Goal: Transaction & Acquisition: Purchase product/service

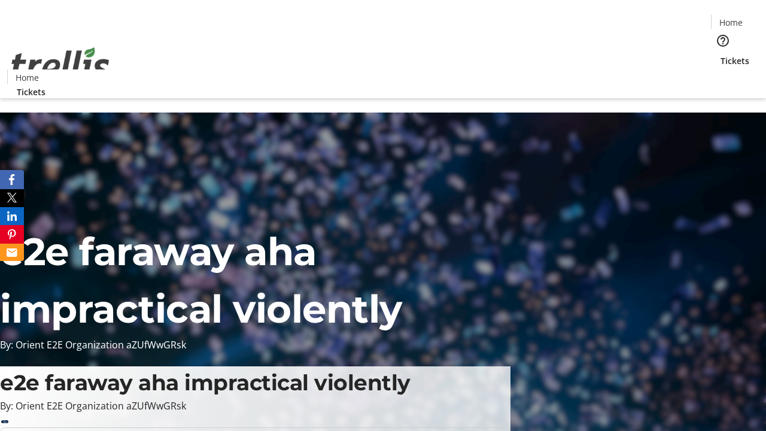
click at [732, 18] on span "Sign Up" at bounding box center [736, 17] width 35 height 14
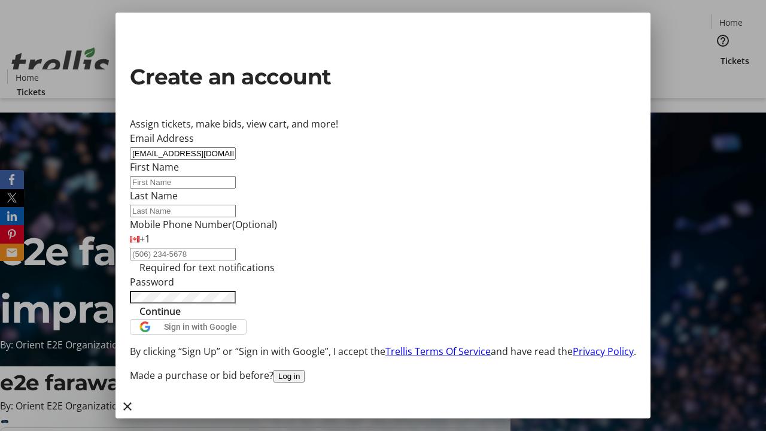
type input "[EMAIL_ADDRESS][DOMAIN_NAME]"
type input "Delilah"
type input "[PERSON_NAME]"
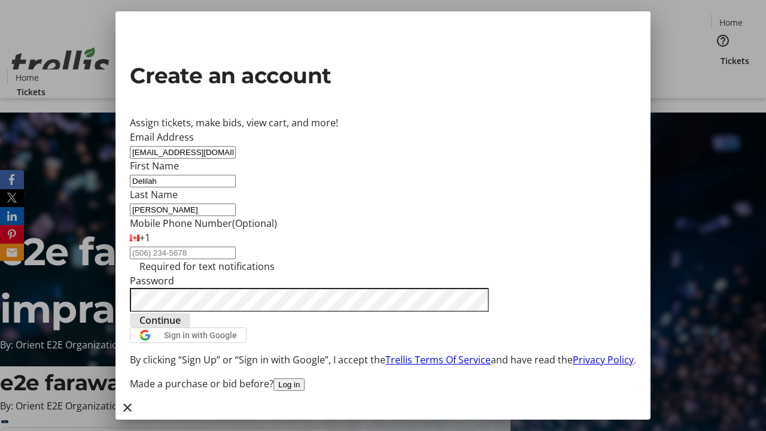
click at [181, 327] on span "Continue" at bounding box center [159, 320] width 41 height 14
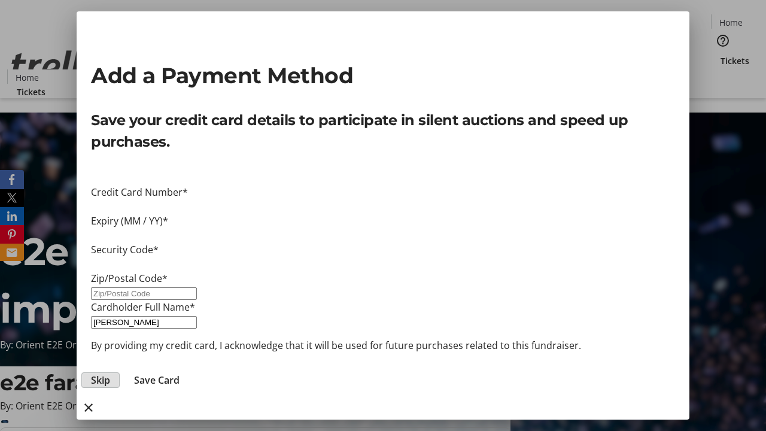
click at [110, 373] on span "Skip" at bounding box center [100, 380] width 19 height 14
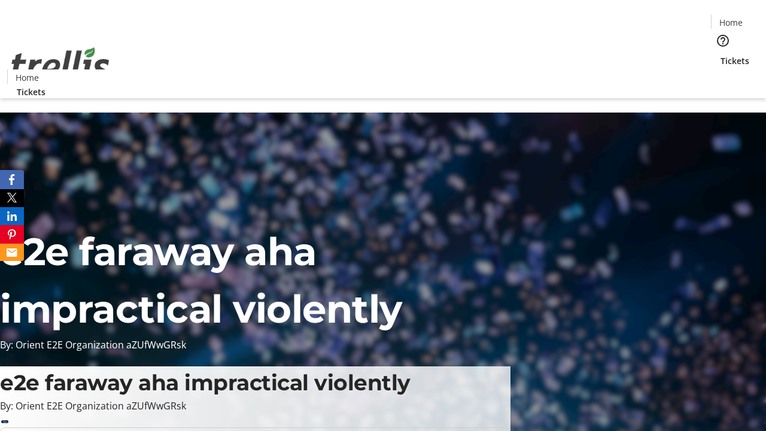
click at [720, 54] on span "Tickets" at bounding box center [734, 60] width 29 height 13
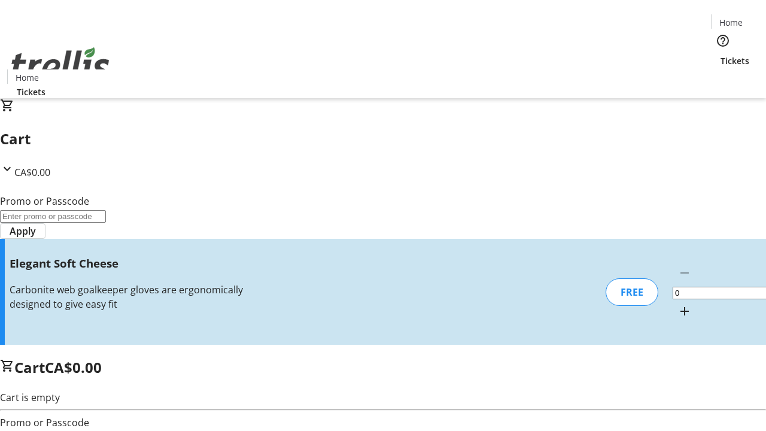
click at [677, 304] on mat-icon "Increment by one" at bounding box center [684, 311] width 14 height 14
type input "1"
